Goal: Task Accomplishment & Management: Manage account settings

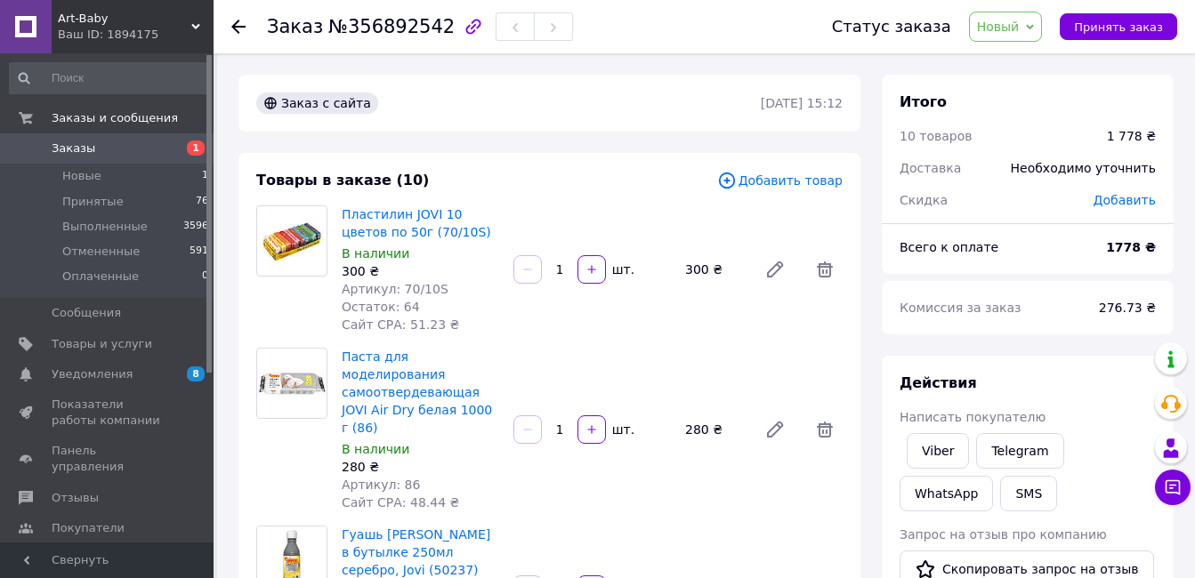
click at [235, 21] on icon at bounding box center [238, 27] width 14 height 14
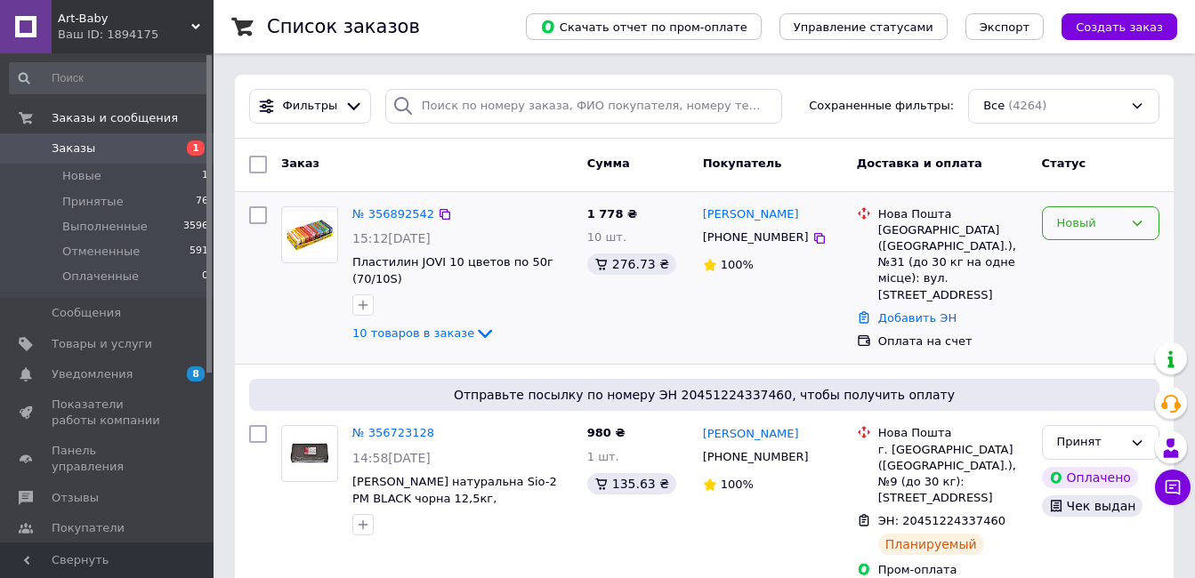
click at [1134, 224] on icon at bounding box center [1137, 223] width 14 height 14
click at [1100, 259] on li "Принят" at bounding box center [1101, 260] width 116 height 33
click at [383, 210] on link "№ 356892542" at bounding box center [393, 213] width 82 height 13
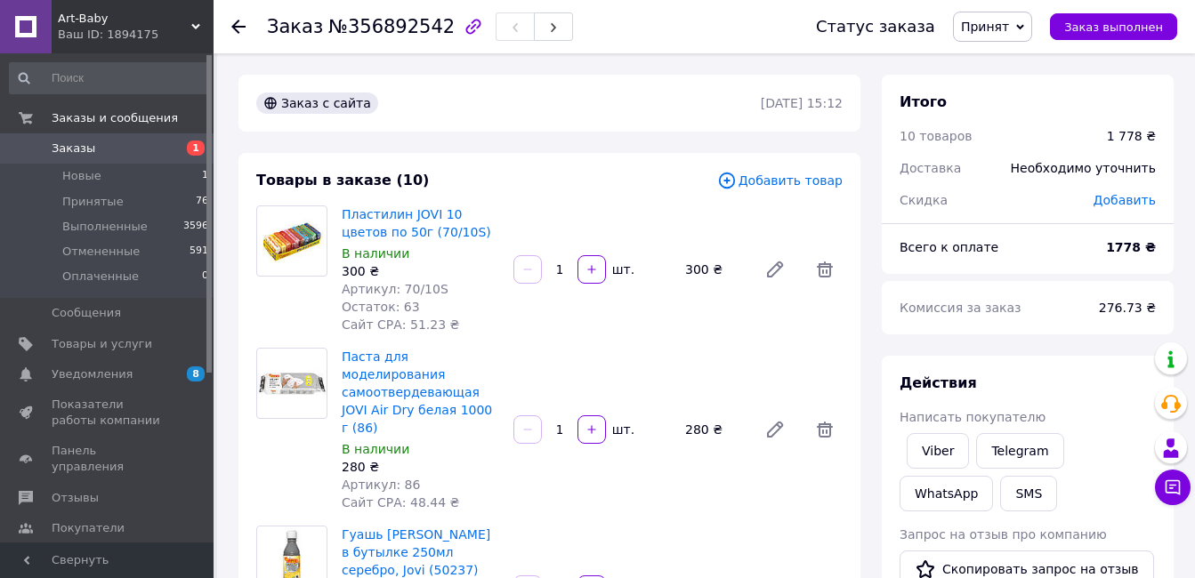
click at [238, 20] on icon at bounding box center [238, 27] width 14 height 14
